Goal: Transaction & Acquisition: Purchase product/service

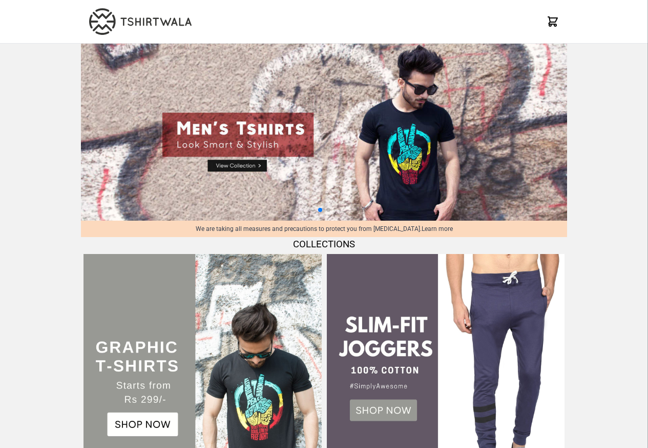
click at [251, 169] on img at bounding box center [324, 132] width 486 height 177
select select "*********"
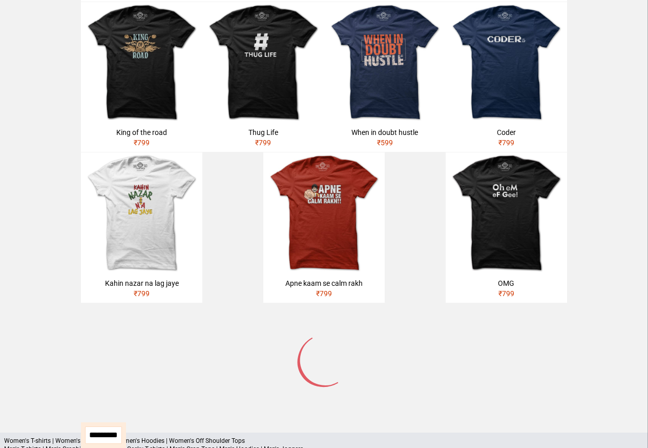
scroll to position [431, 0]
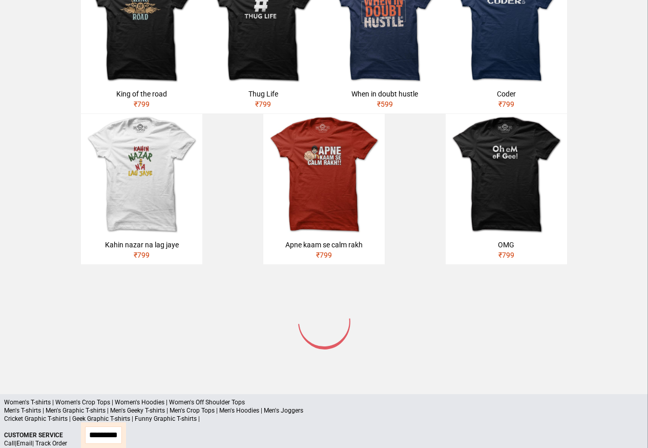
click at [54, 406] on p "Men's T-shirts | Men's Graphic T-shirts | Men's Geeky T-shirts | Men's Crop Top…" at bounding box center [324, 410] width 640 height 8
click at [52, 406] on p "Men's T-shirts | Men's Graphic T-shirts | Men's Geeky T-shirts | Men's Crop Top…" at bounding box center [324, 410] width 640 height 8
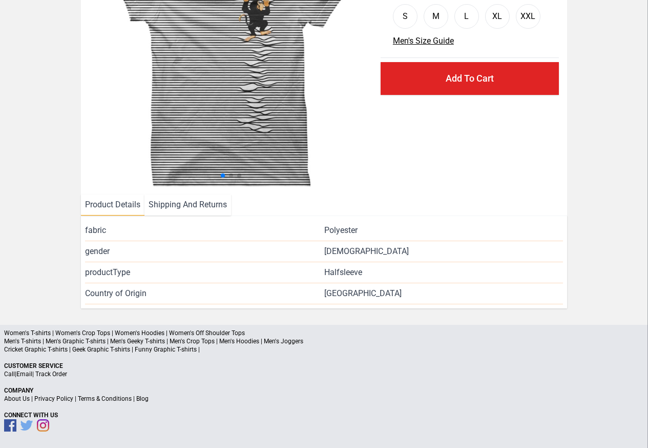
scroll to position [124, 0]
